Goal: Task Accomplishment & Management: Manage account settings

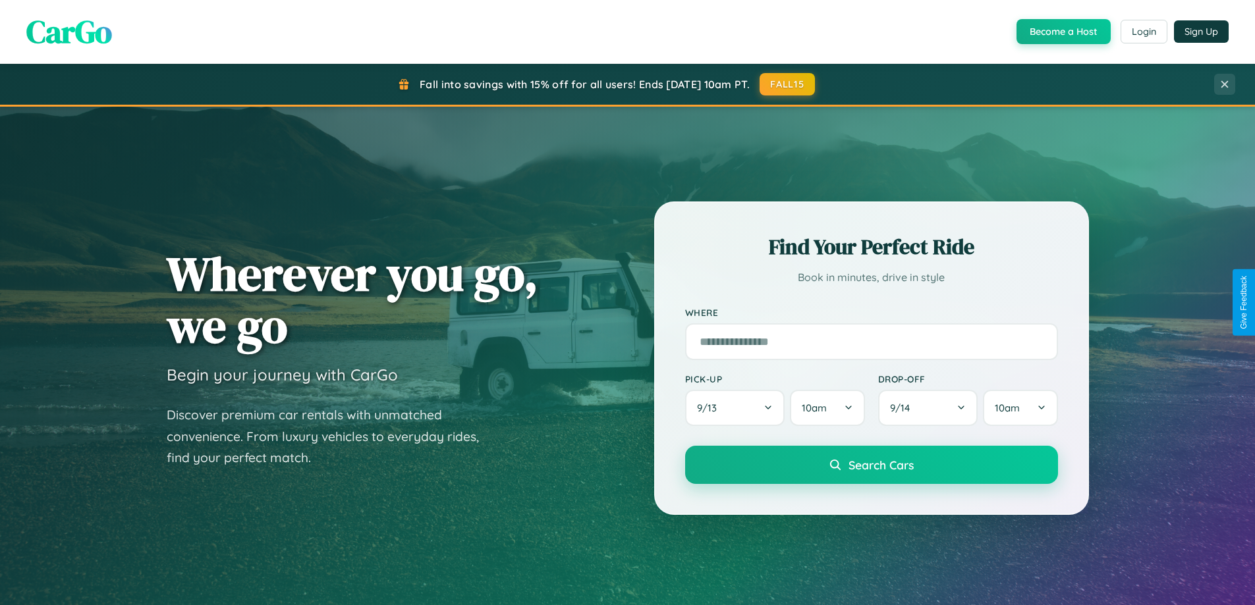
scroll to position [2535, 0]
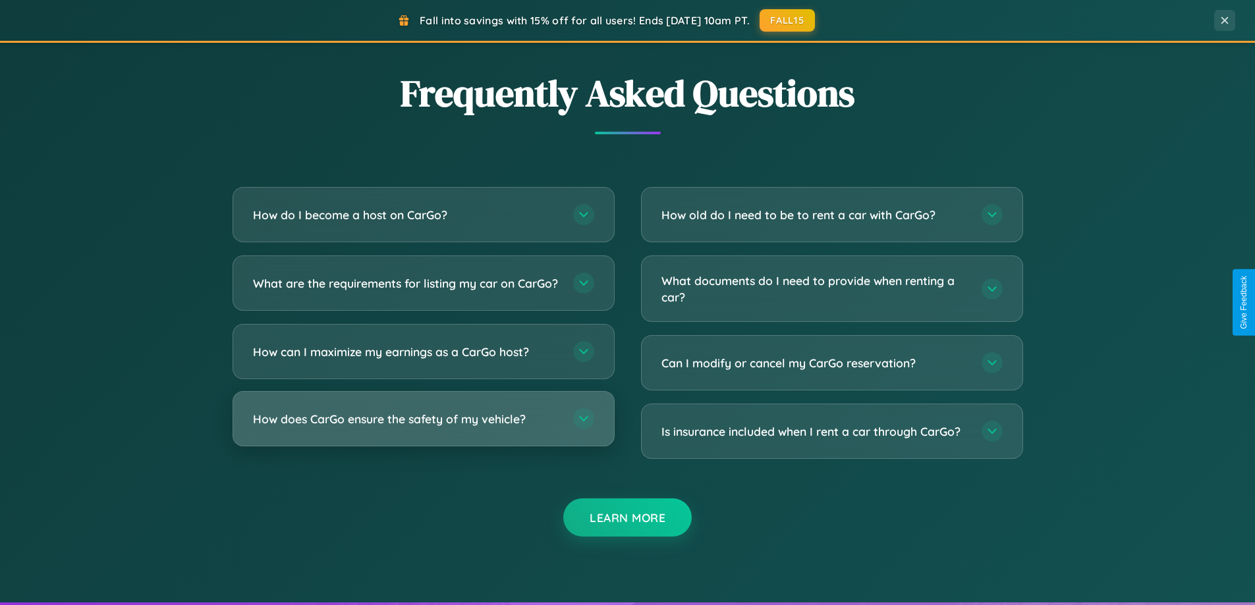
click at [423, 427] on h3 "How does CarGo ensure the safety of my vehicle?" at bounding box center [406, 419] width 307 height 16
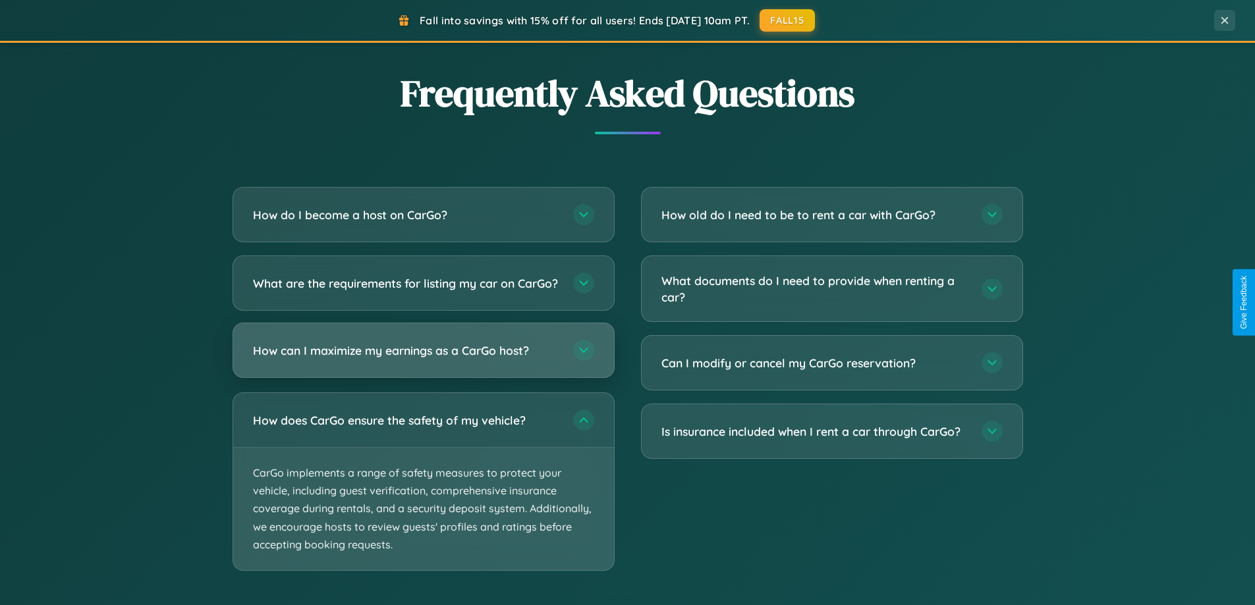
click at [423, 359] on h3 "How can I maximize my earnings as a CarGo host?" at bounding box center [406, 351] width 307 height 16
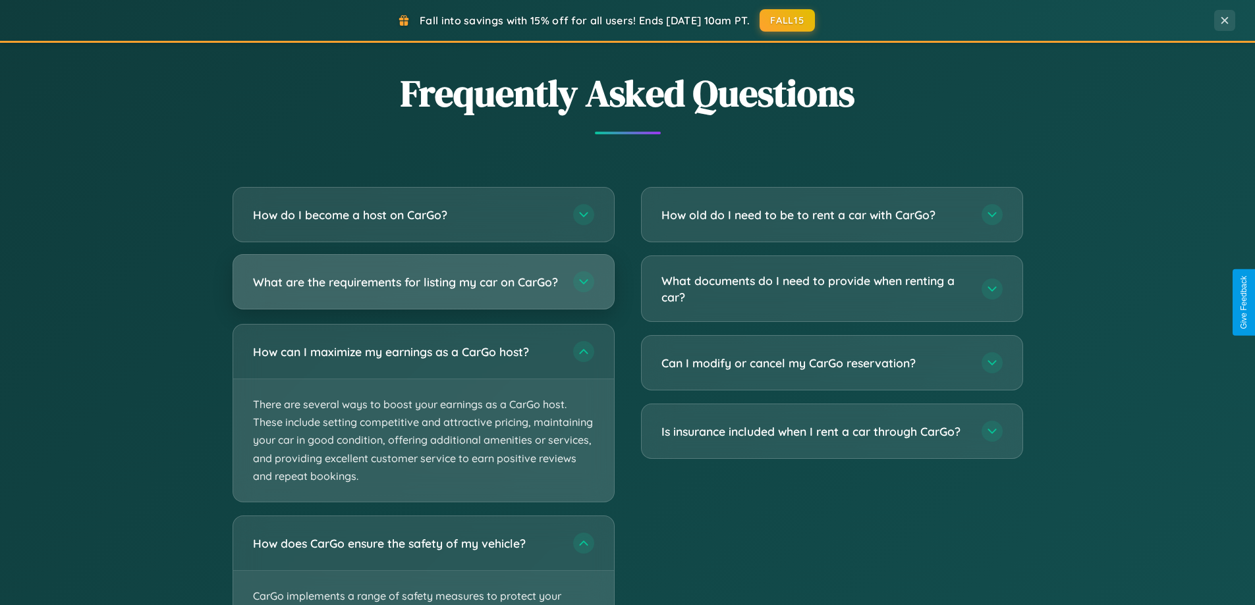
click at [423, 288] on h3 "What are the requirements for listing my car on CarGo?" at bounding box center [406, 282] width 307 height 16
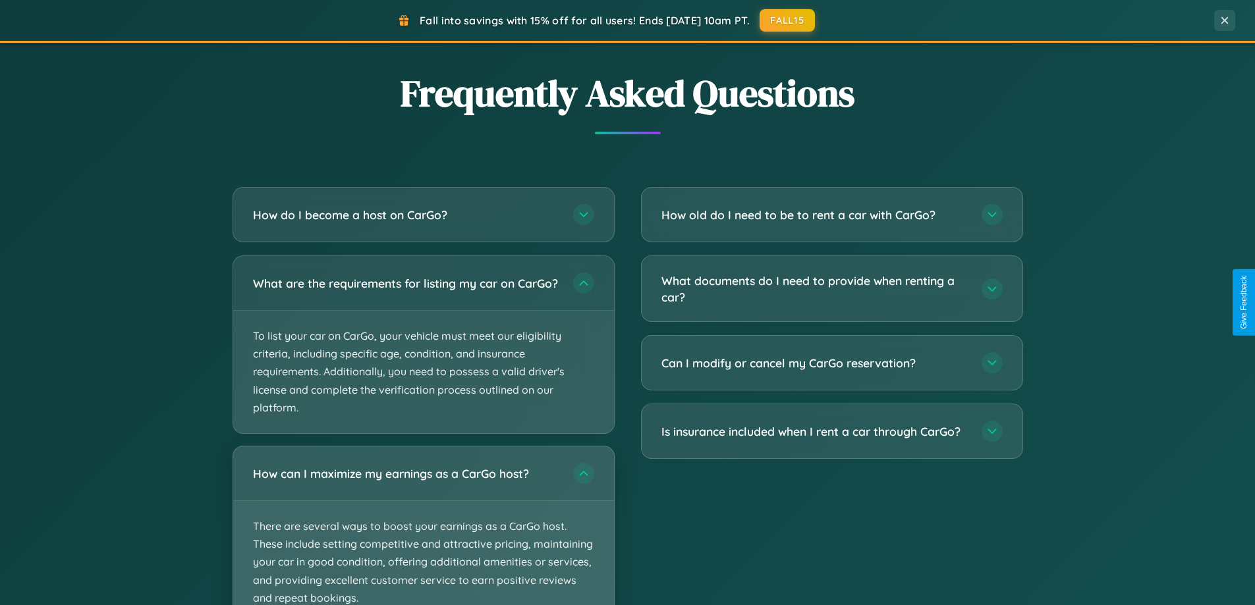
click at [423, 532] on p "There are several ways to boost your earnings as a CarGo host. These include se…" at bounding box center [423, 562] width 381 height 123
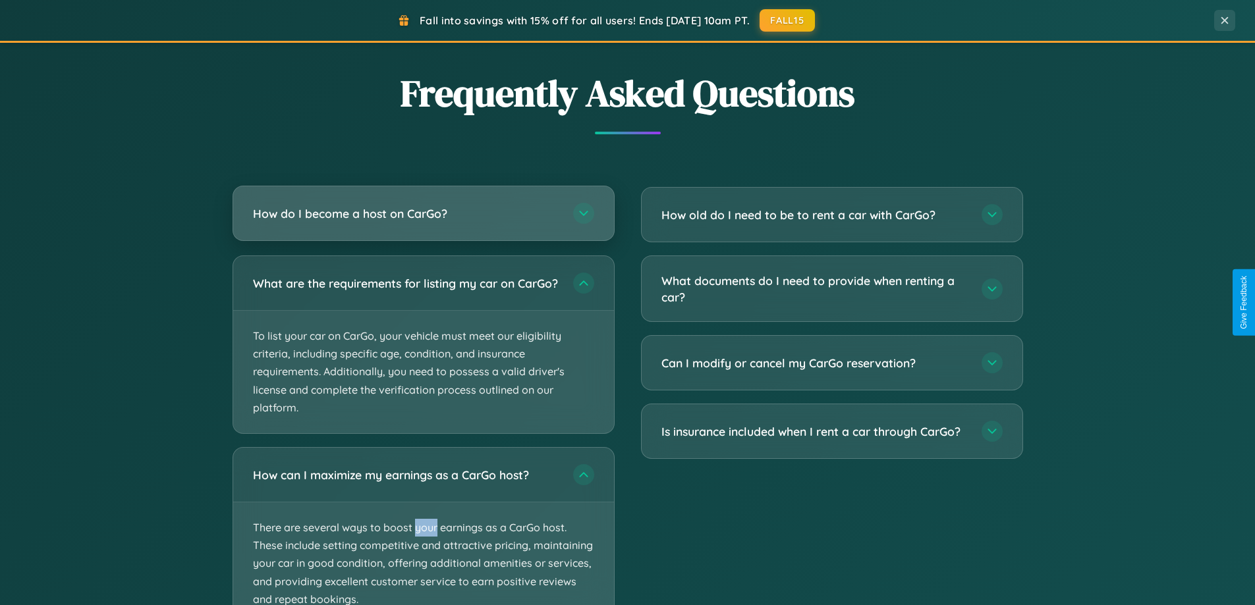
click at [423, 214] on h3 "How do I become a host on CarGo?" at bounding box center [406, 214] width 307 height 16
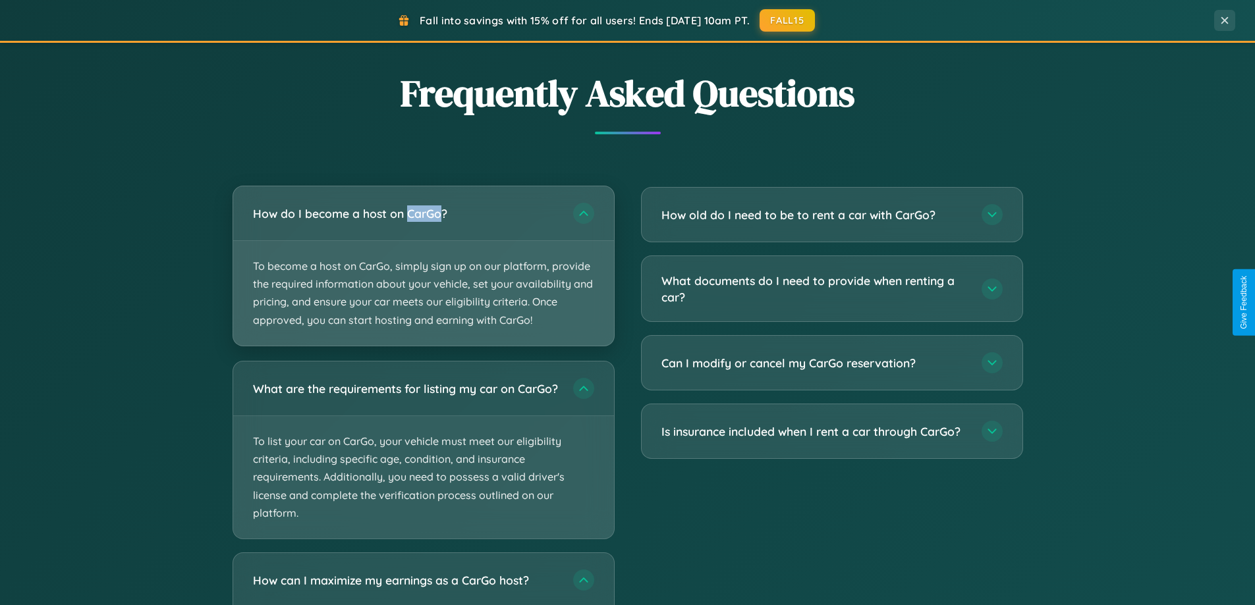
click at [423, 265] on p "To become a host on CarGo, simply sign up on our platform, provide the required…" at bounding box center [423, 293] width 381 height 105
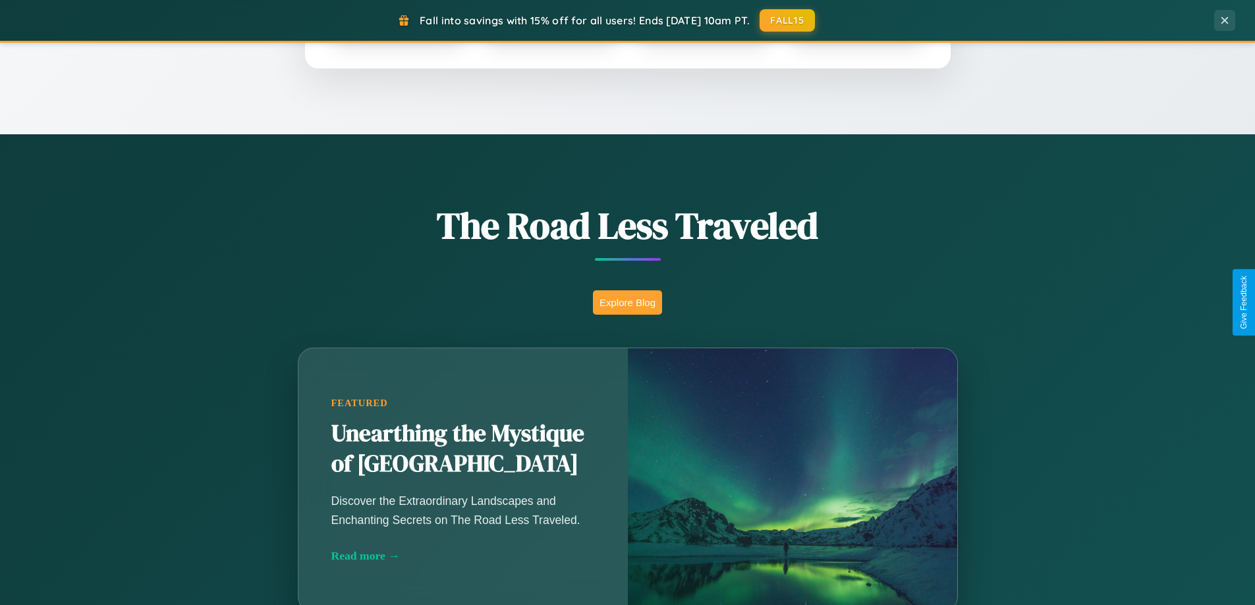
click at [627, 302] on button "Explore Blog" at bounding box center [627, 302] width 69 height 24
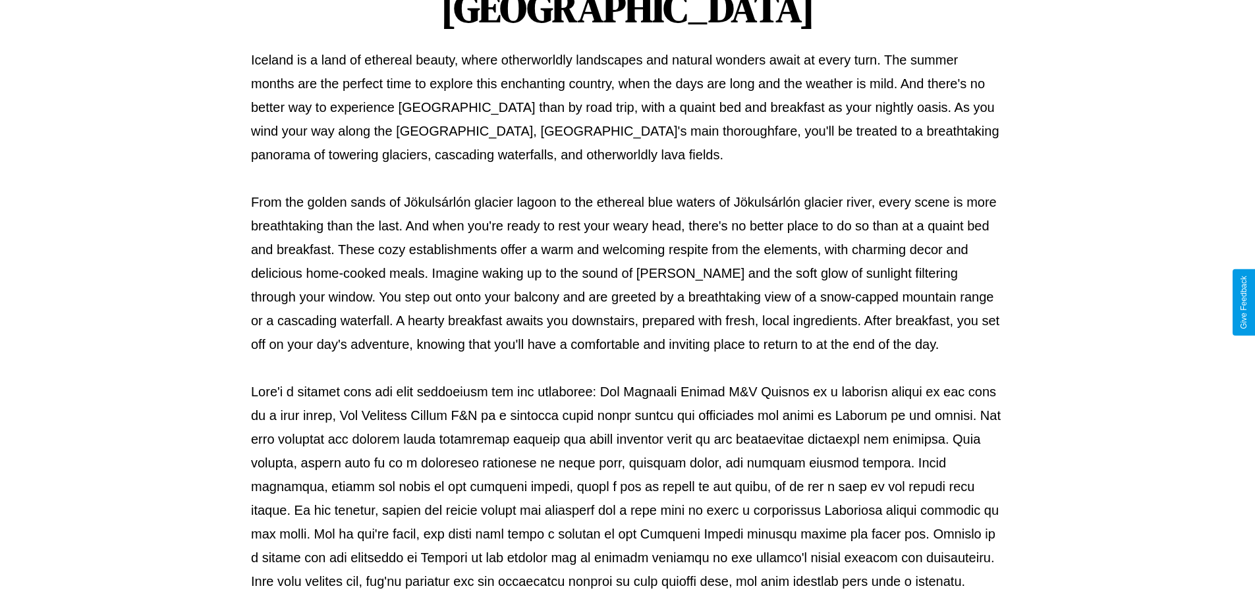
scroll to position [426, 0]
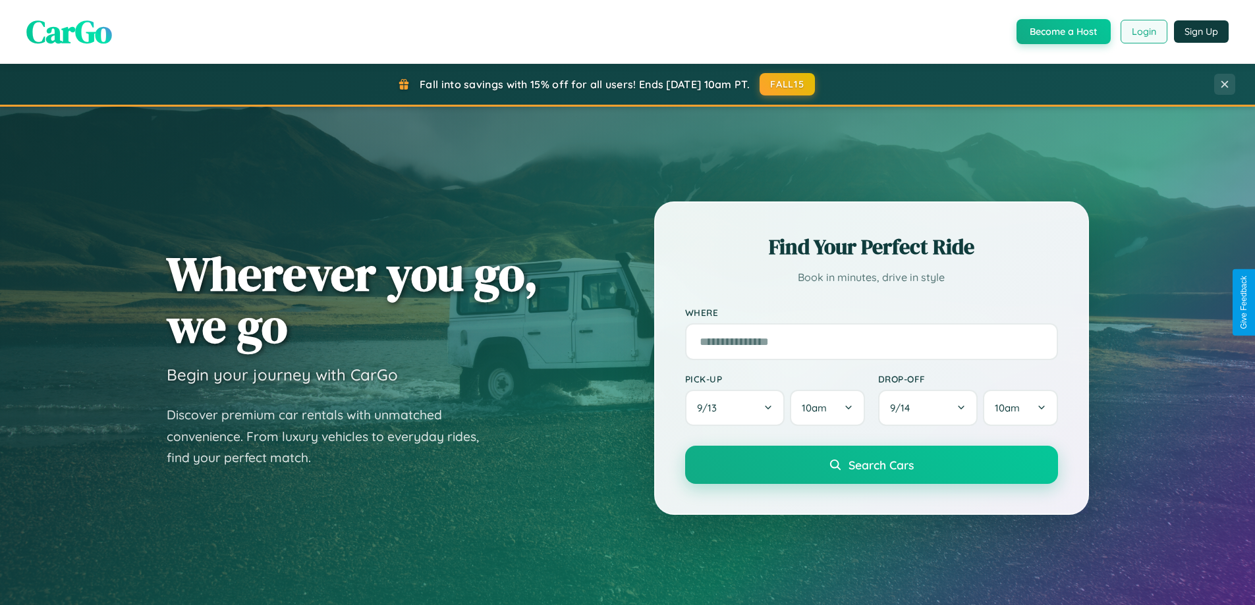
click at [1143, 32] on button "Login" at bounding box center [1143, 32] width 47 height 24
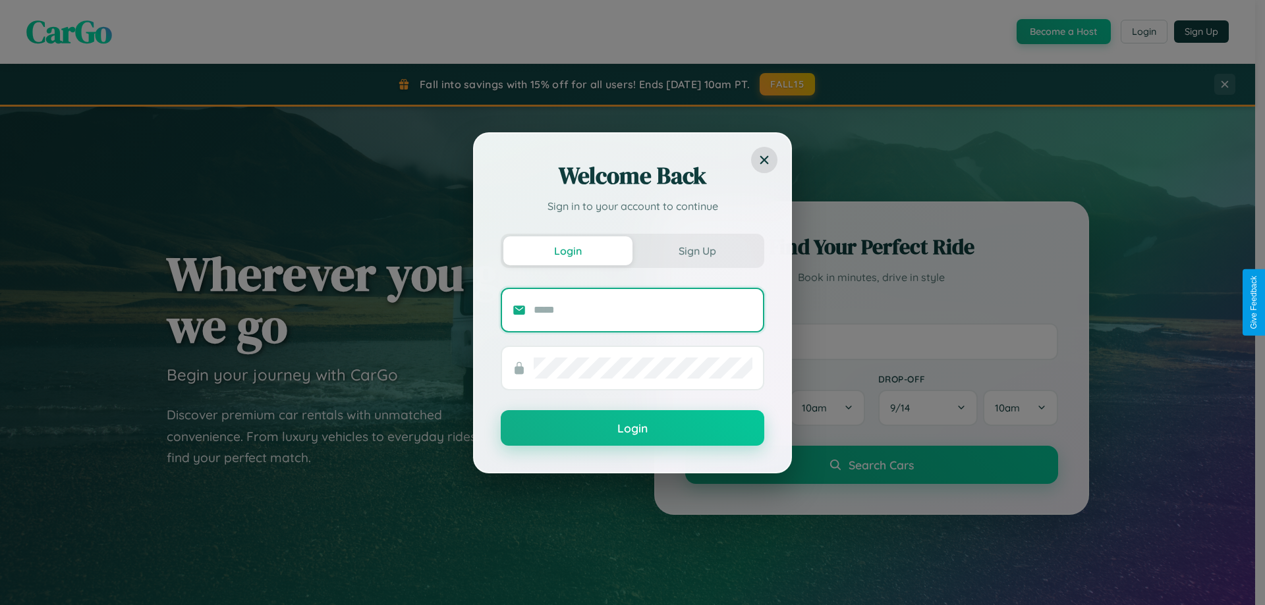
click at [643, 310] on input "text" at bounding box center [643, 310] width 219 height 21
type input "**********"
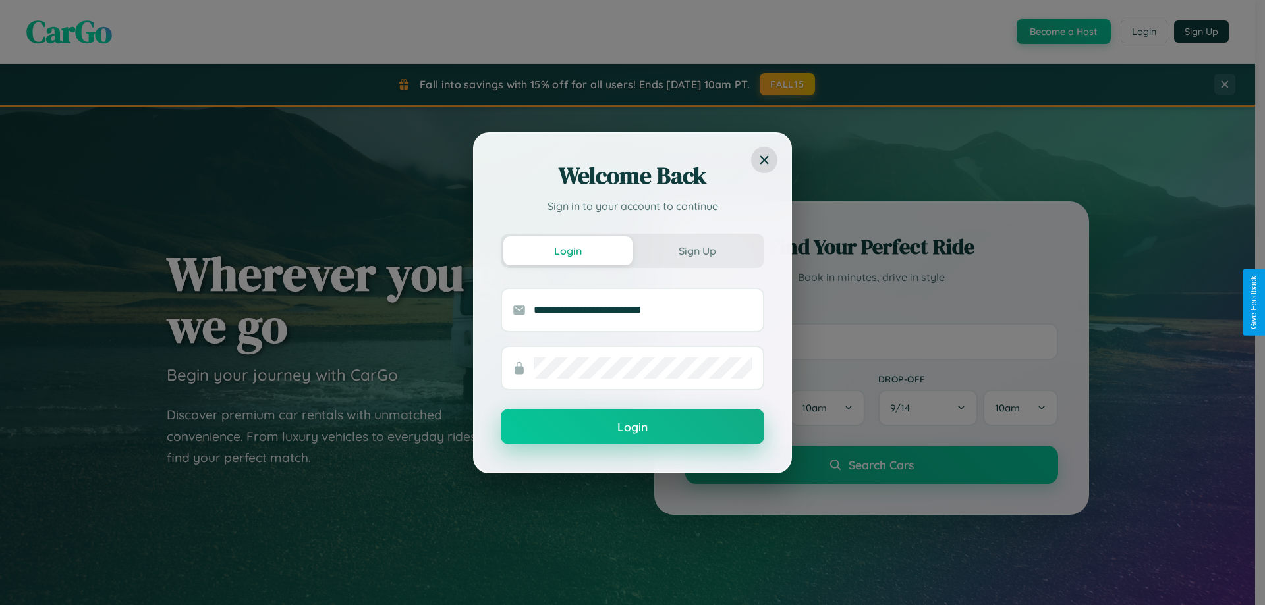
click at [632, 427] on button "Login" at bounding box center [632, 427] width 263 height 36
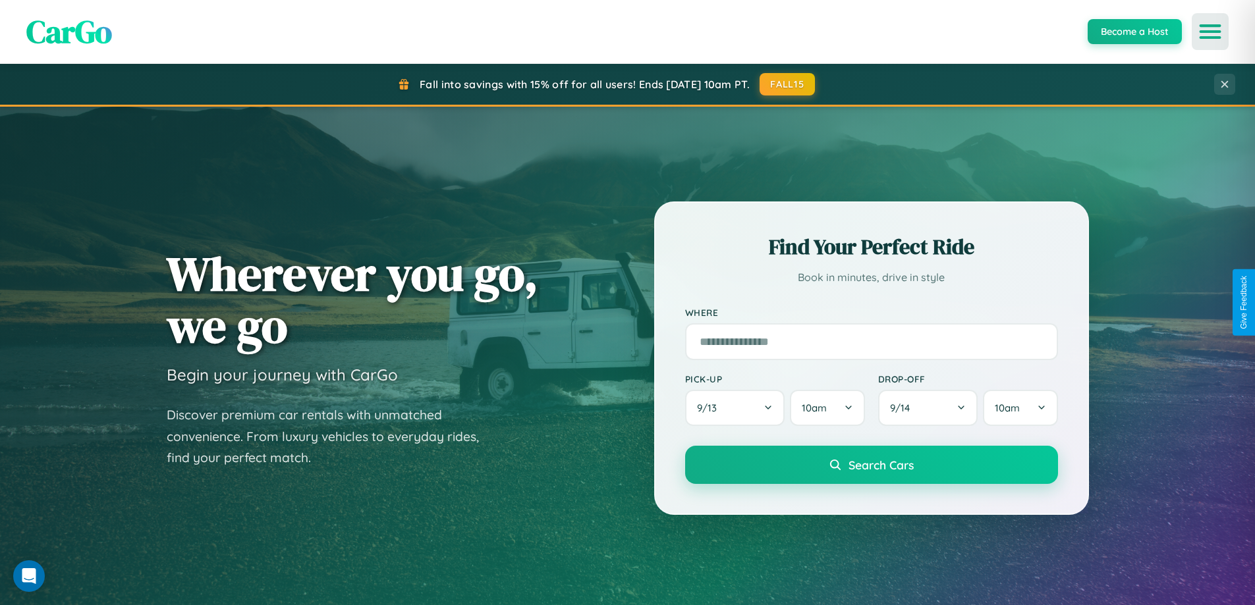
click at [1210, 32] on icon "Open menu" at bounding box center [1210, 32] width 19 height 12
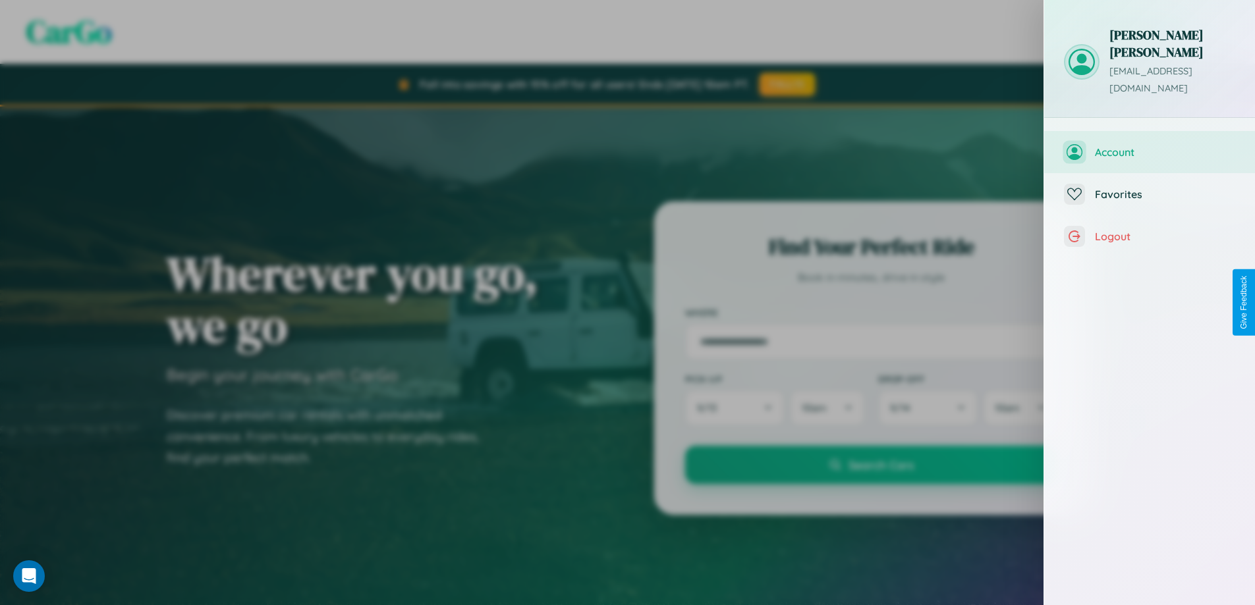
click at [1149, 146] on span "Account" at bounding box center [1165, 152] width 140 height 13
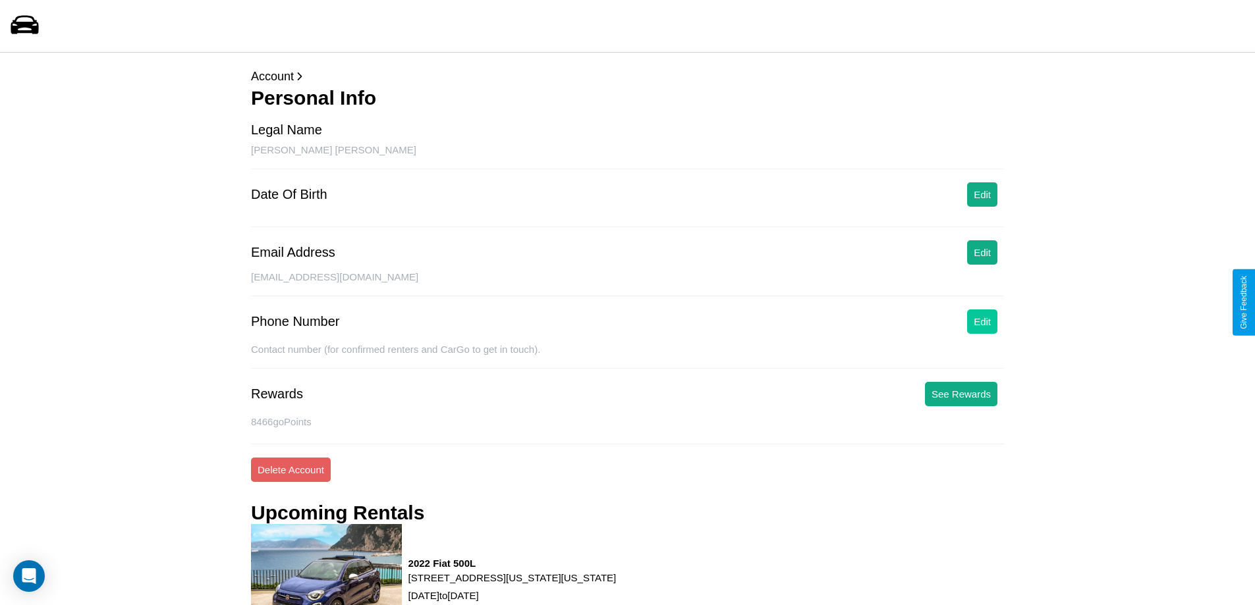
click at [982, 321] on button "Edit" at bounding box center [982, 322] width 30 height 24
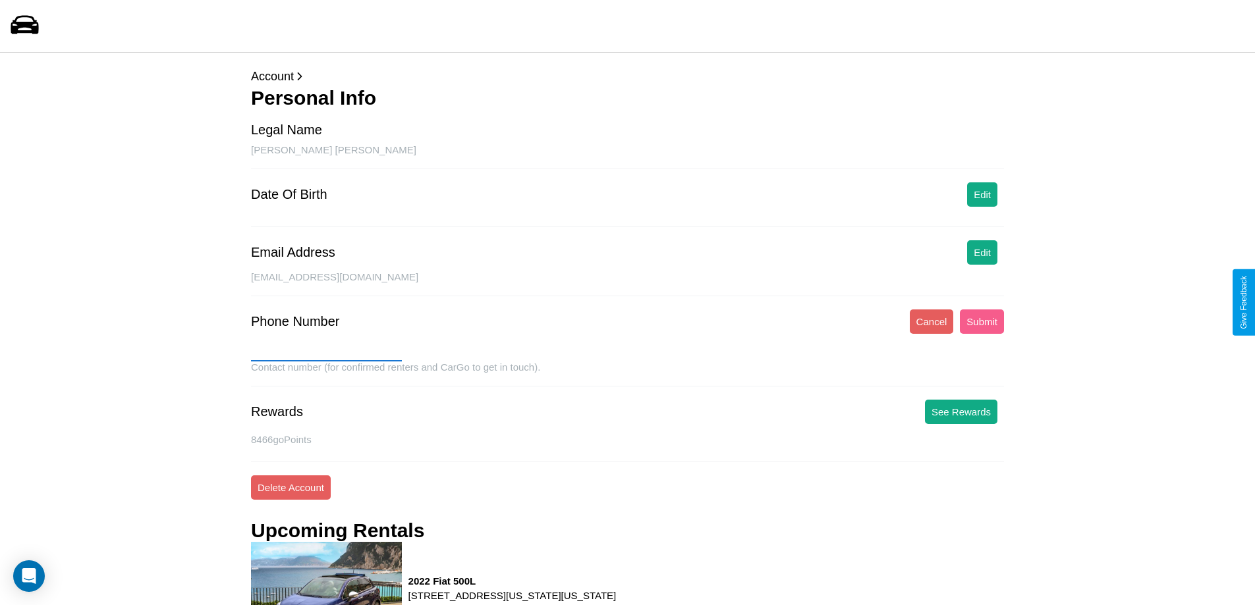
click at [326, 351] on input "text" at bounding box center [326, 351] width 151 height 21
type input "**********"
click at [981, 321] on button "Submit" at bounding box center [982, 322] width 44 height 24
